Goal: Task Accomplishment & Management: Use online tool/utility

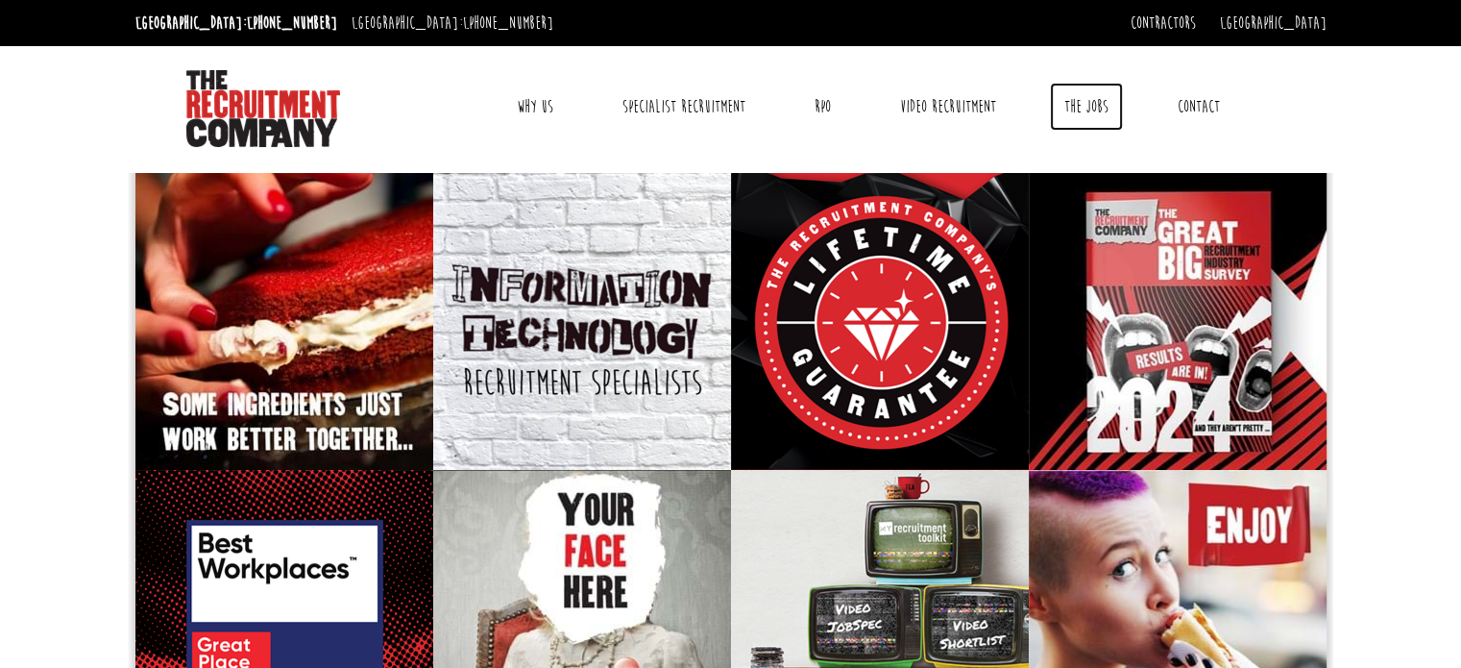
click at [1078, 110] on link "The Jobs" at bounding box center [1086, 107] width 73 height 48
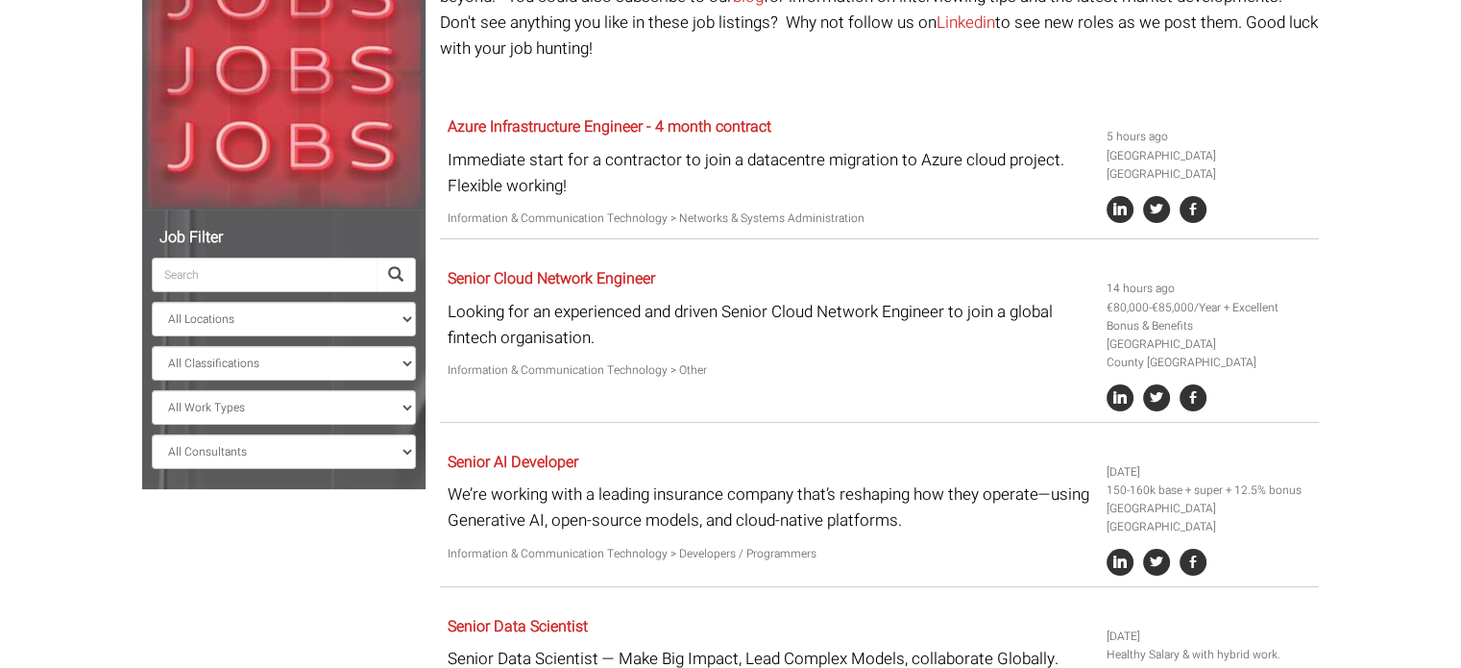
scroll to position [288, 0]
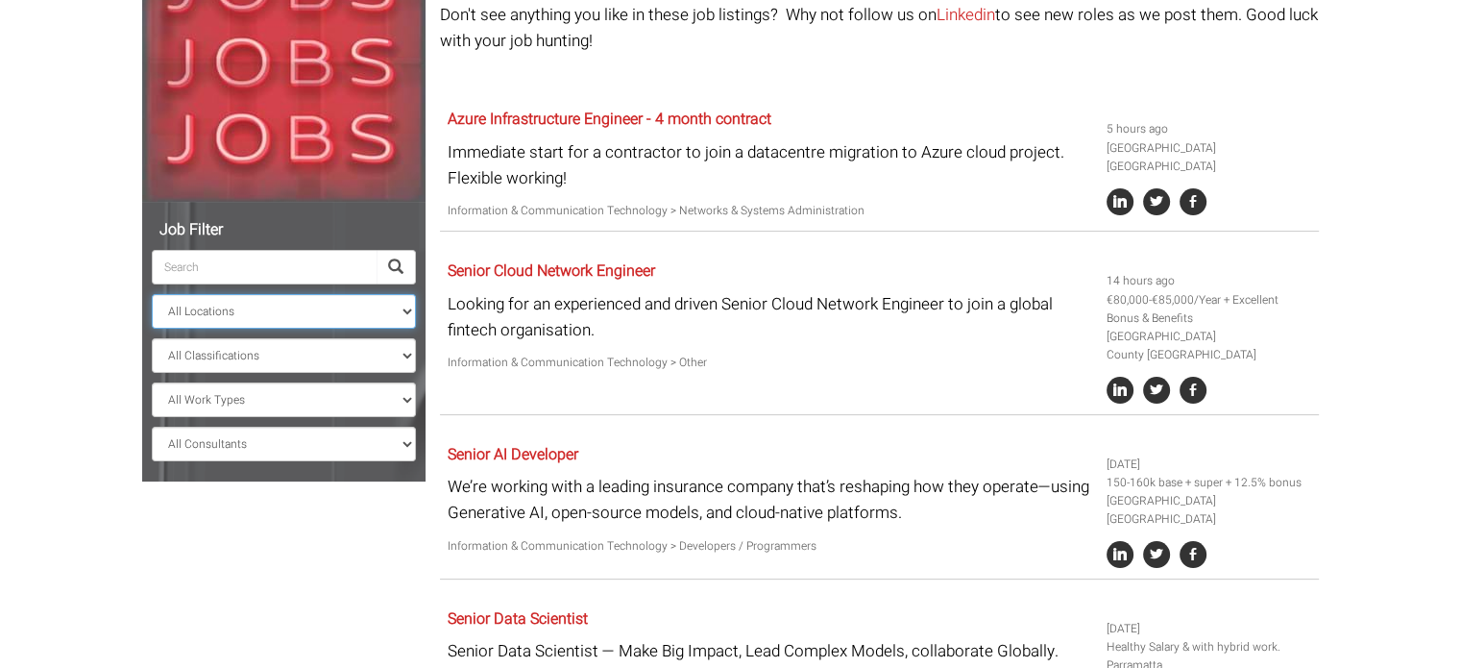
click at [396, 310] on select "All Locations [GEOGRAPHIC_DATA] [GEOGRAPHIC_DATA] [GEOGRAPHIC_DATA] [GEOGRAPHIC…" at bounding box center [284, 311] width 264 height 35
select select "[GEOGRAPHIC_DATA]"
click at [152, 294] on select "All Locations Sydney Melbourne Ireland Sydney CBD Parramatta Circular Quay Nort…" at bounding box center [284, 311] width 264 height 35
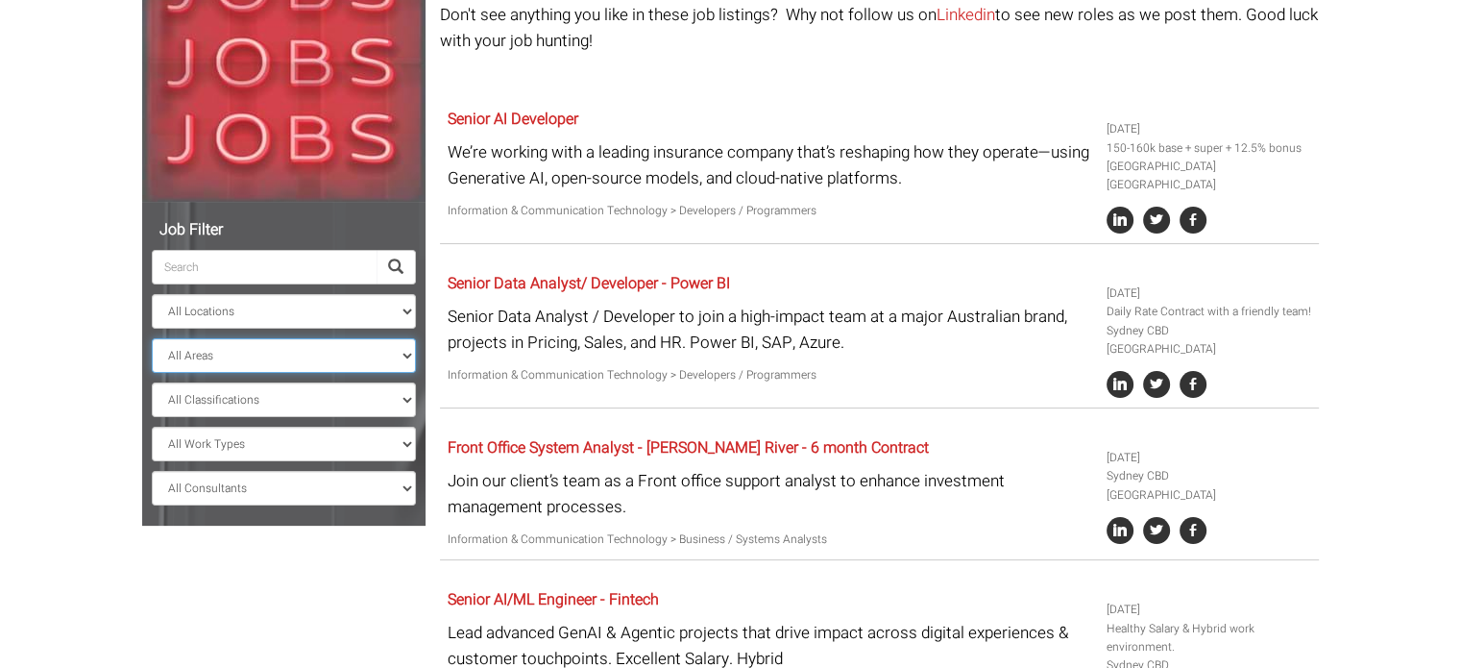
click at [393, 365] on select "All Areas New South Wales" at bounding box center [284, 355] width 264 height 35
select select "New South Wales"
click at [152, 338] on select "All Areas New South Wales" at bounding box center [284, 355] width 264 height 35
click at [402, 391] on select "All Classifications Banking & Financial Services Information & Communication Te…" at bounding box center [284, 399] width 264 height 35
select select "Information & Communication Technology"
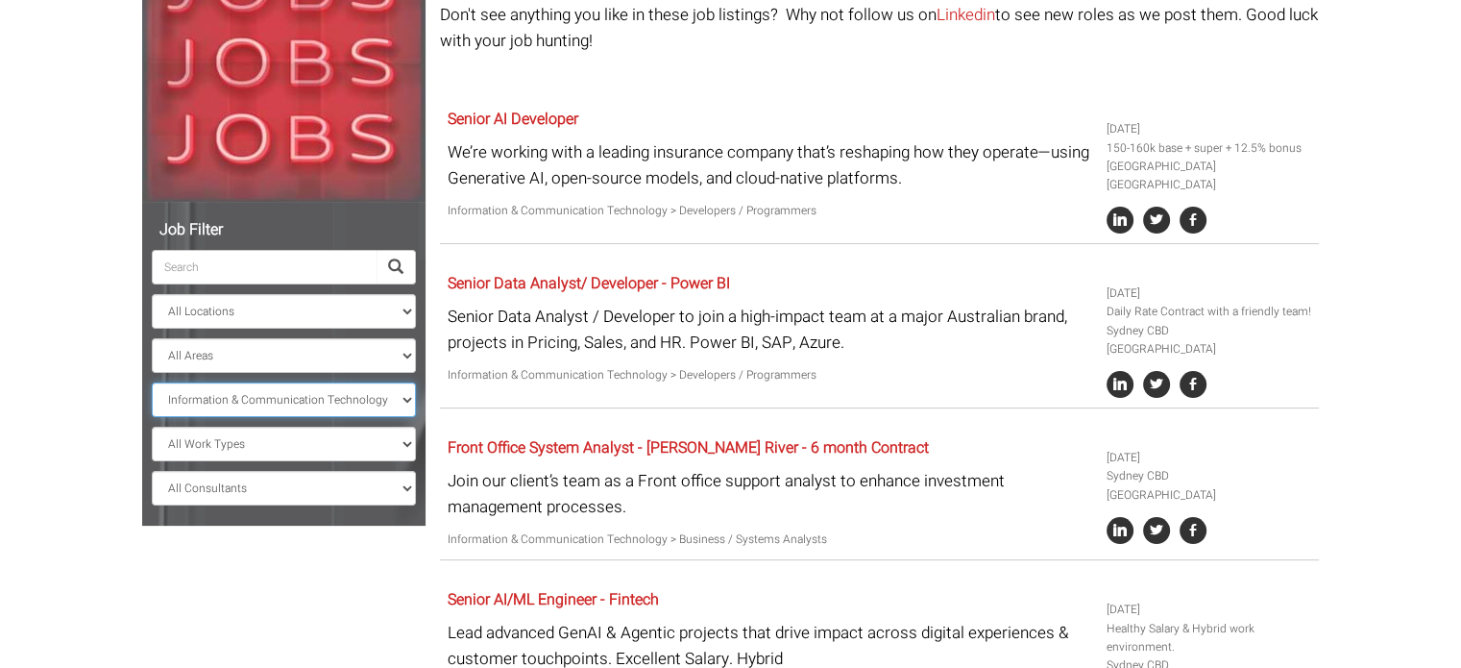
click at [152, 382] on select "All Classifications Banking & Financial Services Information & Communication Te…" at bounding box center [284, 399] width 264 height 35
click at [406, 447] on select "All Work Types Full Time Part Time Casual Contract / Temp" at bounding box center [284, 443] width 264 height 35
click at [408, 447] on select "All Work Types Full Time Part Time Casual Contract / Temp" at bounding box center [284, 443] width 264 height 35
click at [398, 490] on select "All Consultants Adam - Infrastructure, Cloud & DevOps, Contract Amanda - Infras…" at bounding box center [284, 488] width 264 height 35
